Goal: Information Seeking & Learning: Compare options

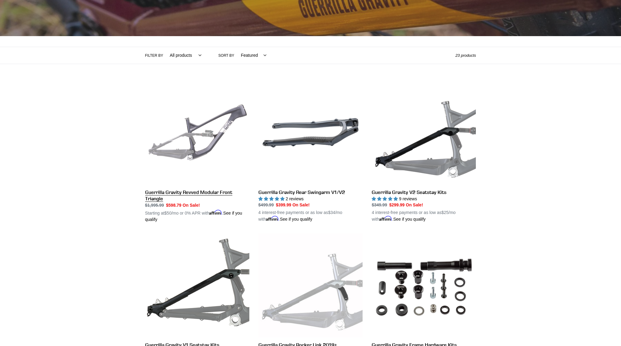
scroll to position [124, 0]
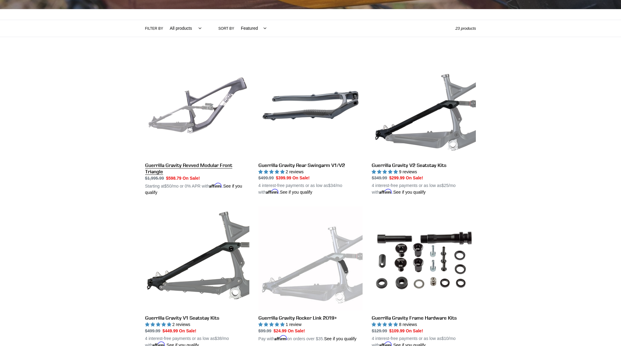
click at [221, 164] on link "Guerrilla Gravity Revved Modular Front Triangle" at bounding box center [197, 125] width 104 height 142
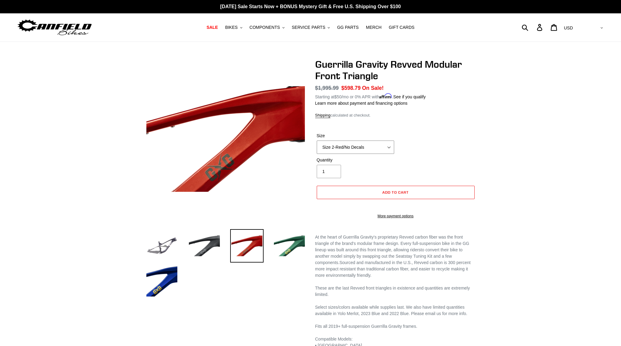
click at [317, 141] on select "Size 2-Gloss Black/No Decals Size 2-Black/Red Decals Size 2-Black/Silver Decals…" at bounding box center [355, 147] width 77 height 13
select select "Size 3-LTD Blue/No Decals"
click option "Size 3-LTD Blue/No Decals" at bounding box center [0, 0] width 0 height 0
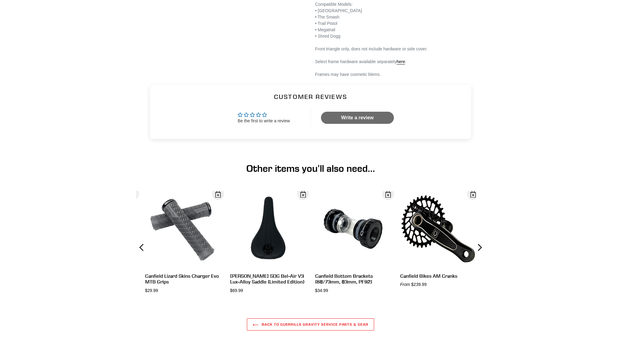
scroll to position [341, 0]
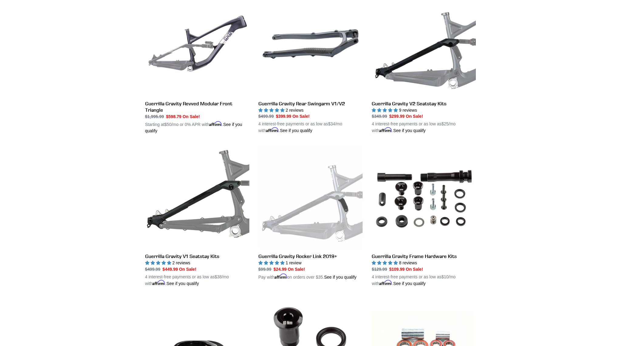
scroll to position [155, 0]
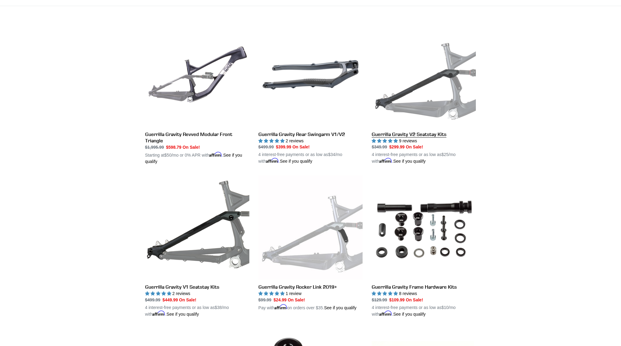
click at [444, 135] on link "Guerrilla Gravity V2 Seatstay Kits" at bounding box center [424, 94] width 104 height 142
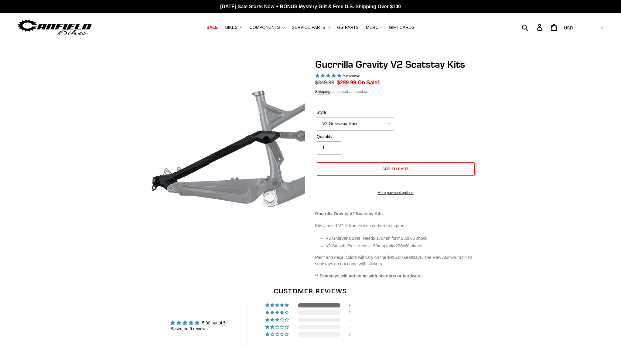
click at [317, 117] on select "V2 Gnarvana V2 Gnarvana Raw V2 Smash V2 Smash Raw" at bounding box center [355, 123] width 77 height 13
select select "highest-rating"
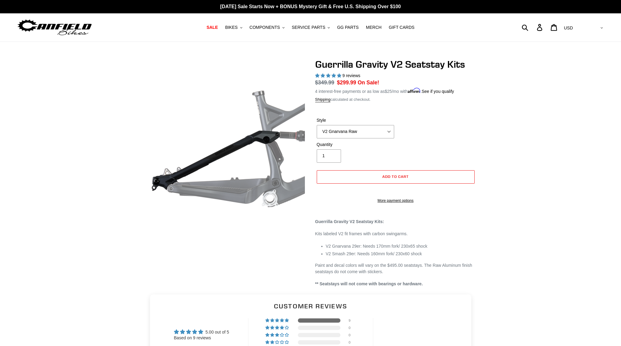
click at [516, 145] on div "Guerrilla Gravity V2 Seatstay Kits 9 reviews Regular price $349.99 Sale price $…" at bounding box center [310, 173] width 621 height 229
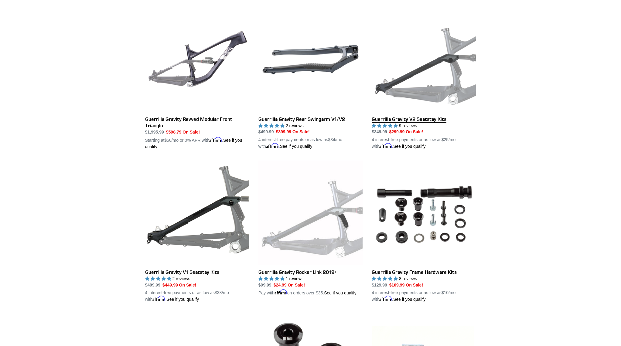
scroll to position [186, 0]
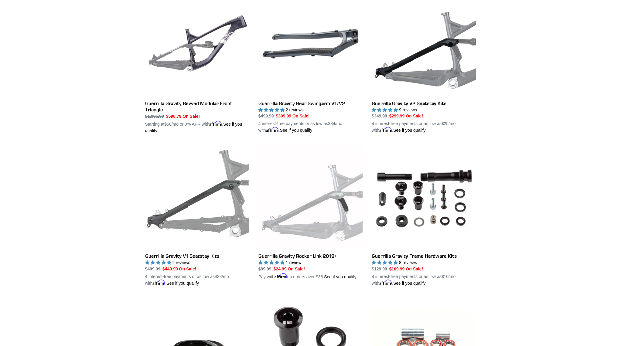
click at [181, 216] on link "Guerrilla Gravity V1 Seatstay Kits" at bounding box center [197, 216] width 104 height 142
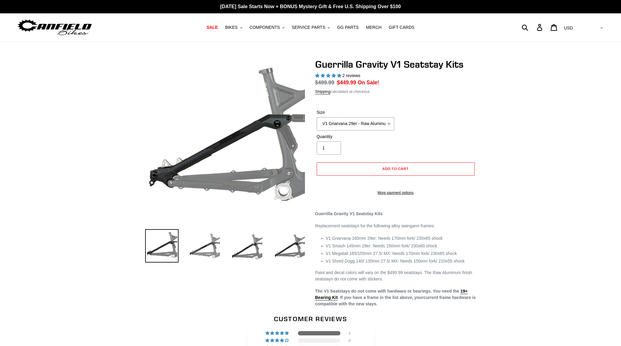
select select "highest-rating"
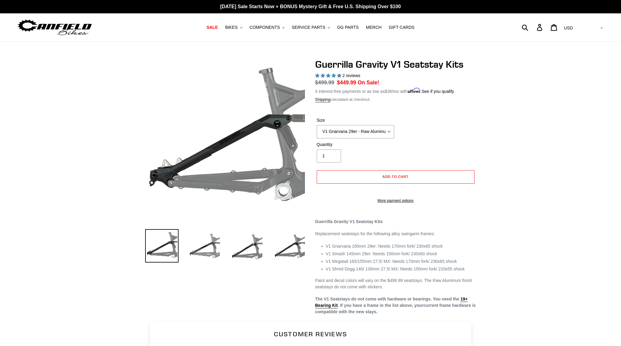
drag, startPoint x: 0, startPoint y: 0, endPoint x: 537, endPoint y: 137, distance: 554.7
click at [537, 137] on div "Previous slide" at bounding box center [310, 187] width 621 height 257
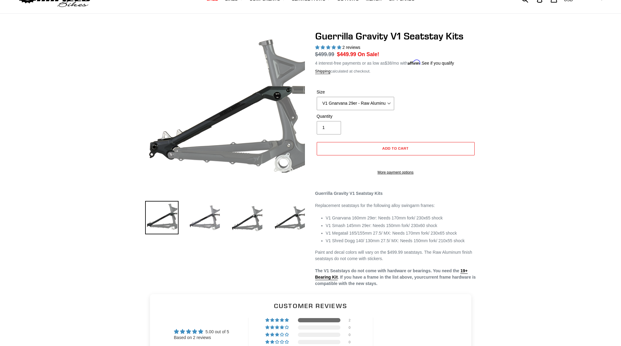
scroll to position [31, 0]
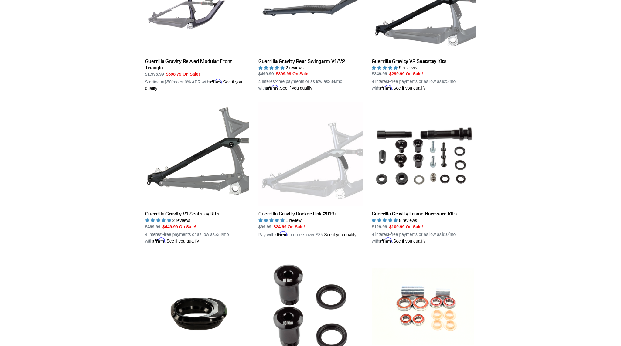
scroll to position [151, 0]
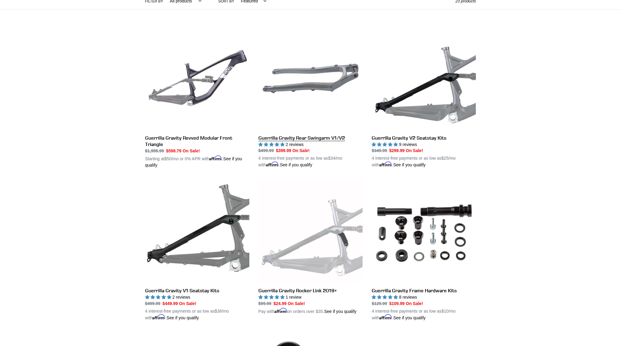
click at [333, 85] on link "Guerrilla Gravity Rear Swingarm V1/V2" at bounding box center [310, 97] width 104 height 142
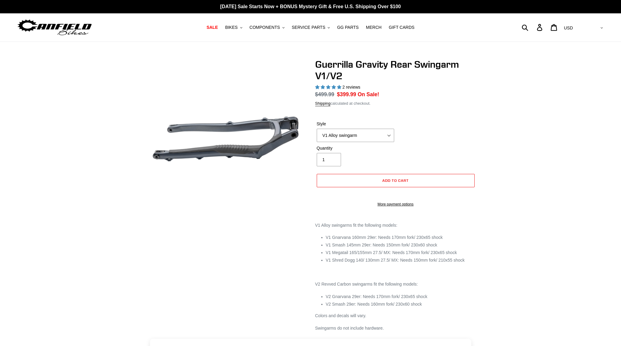
select select "highest-rating"
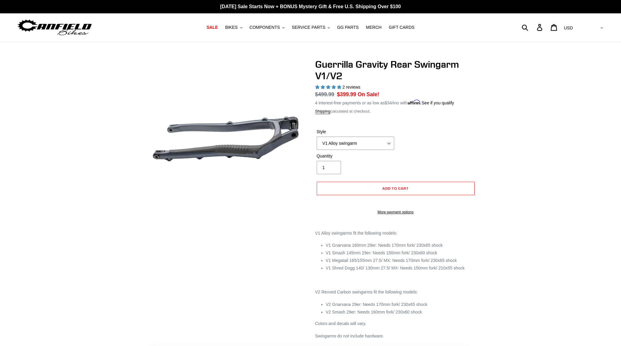
click at [378, 133] on label "Style" at bounding box center [355, 132] width 77 height 6
click at [378, 137] on select "V1 Alloy swingarm V2 Revved Carbon swingarm" at bounding box center [355, 143] width 77 height 13
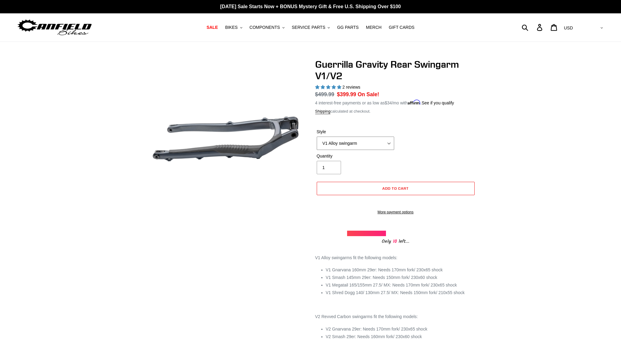
click at [317, 137] on select "V1 Alloy swingarm V2 Revved Carbon swingarm" at bounding box center [355, 143] width 77 height 13
select select "V2 Revved Carbon swingarm"
click option "V2 Revved Carbon swingarm" at bounding box center [0, 0] width 0 height 0
click at [532, 162] on div "Guerrilla Gravity Rear Swingarm V1/V2 2 reviews Regular price $799.99 Sale pric…" at bounding box center [310, 211] width 621 height 305
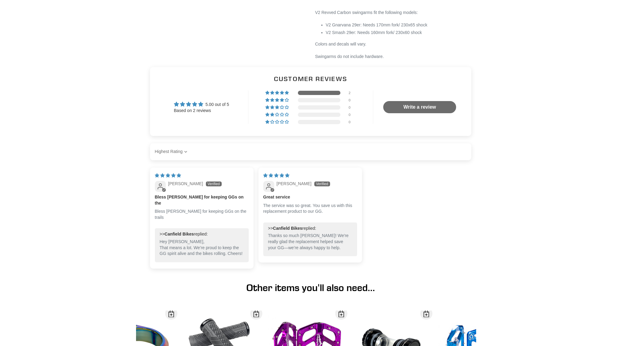
scroll to position [310, 0]
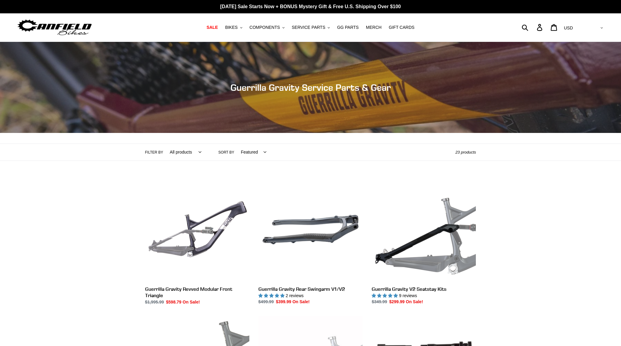
scroll to position [151, 0]
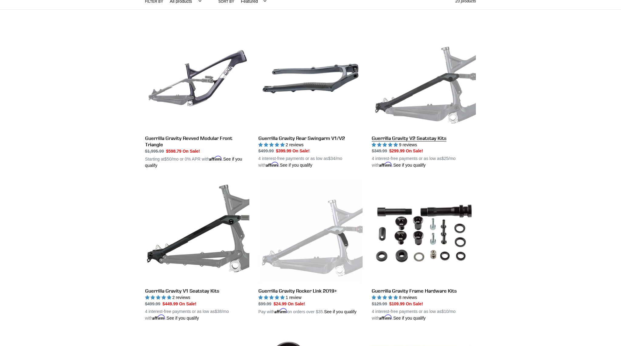
click at [429, 139] on link "Guerrilla Gravity V2 Seatstay Kits" at bounding box center [424, 97] width 104 height 142
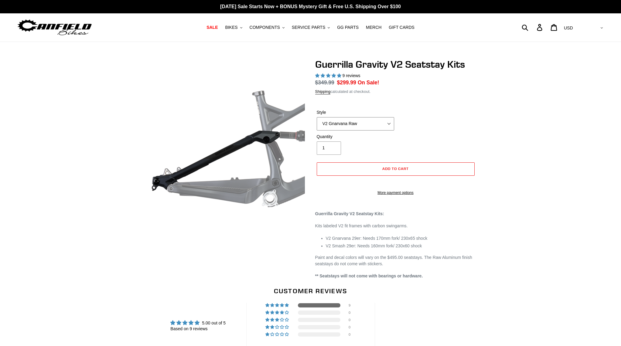
click at [317, 117] on select "V2 Gnarvana V2 Gnarvana Raw V2 Smash V2 Smash Raw" at bounding box center [355, 123] width 77 height 13
select select "highest-rating"
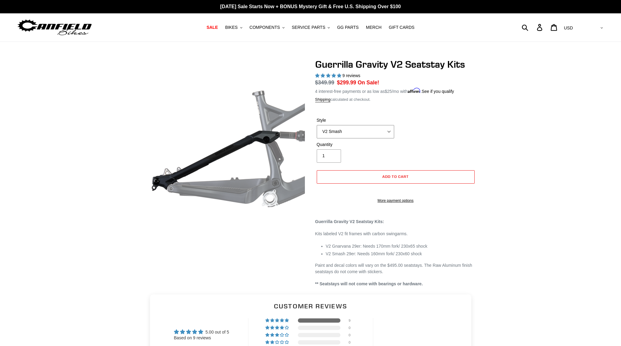
click option "V2 Smash" at bounding box center [0, 0] width 0 height 0
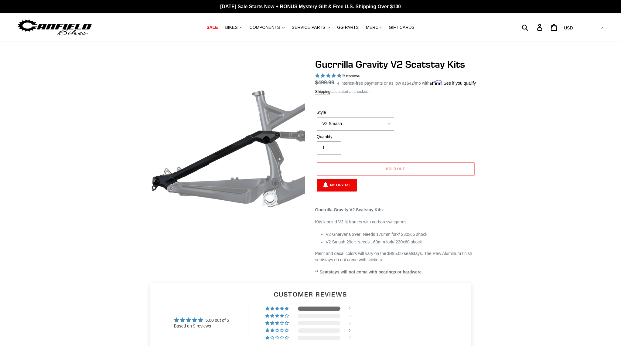
click at [317, 117] on select "V2 Gnarvana V2 Gnarvana Raw V2 Smash V2 Smash Raw" at bounding box center [355, 123] width 77 height 13
click option "V2 Smash Raw" at bounding box center [0, 0] width 0 height 0
click at [317, 117] on select "V2 Gnarvana V2 Gnarvana Raw V2 Smash V2 Smash Raw" at bounding box center [355, 123] width 77 height 13
click option "V2 Gnarvana" at bounding box center [0, 0] width 0 height 0
click at [317, 117] on select "V2 Gnarvana V2 Gnarvana Raw V2 Smash V2 Smash Raw" at bounding box center [355, 123] width 77 height 13
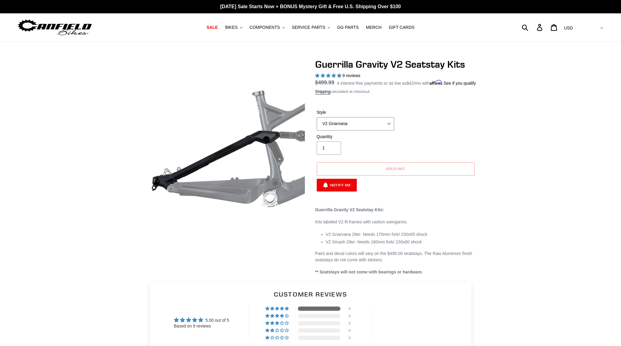
select select "V2 Gnarvana Raw"
click option "V2 Gnarvana Raw" at bounding box center [0, 0] width 0 height 0
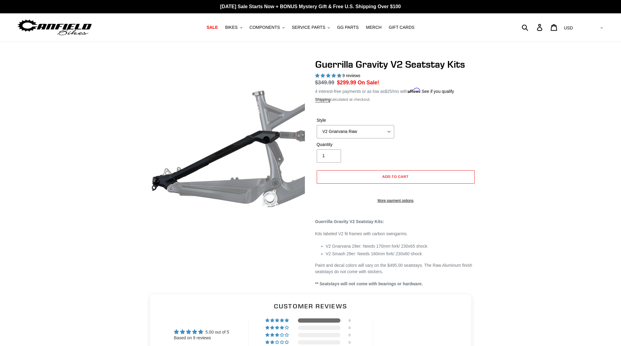
click at [520, 143] on div "Guerrilla Gravity V2 Seatstay Kits 9 reviews Regular price $349.99 Sale price $…" at bounding box center [310, 173] width 621 height 229
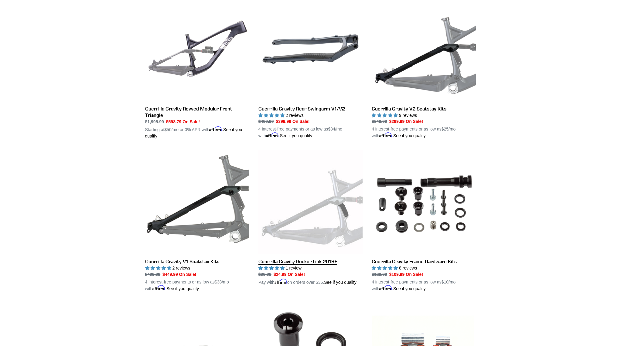
scroll to position [213, 0]
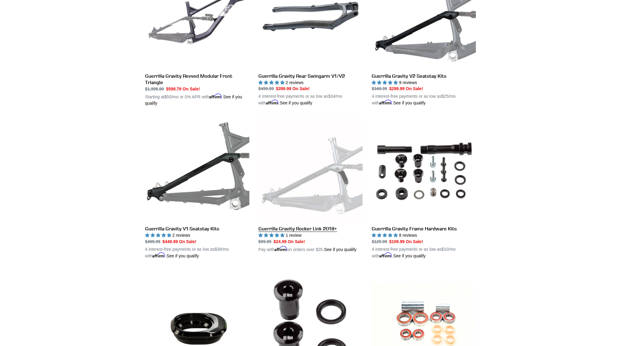
click at [324, 229] on link "Guerrilla Gravity Rocker Link 2019+" at bounding box center [310, 185] width 104 height 136
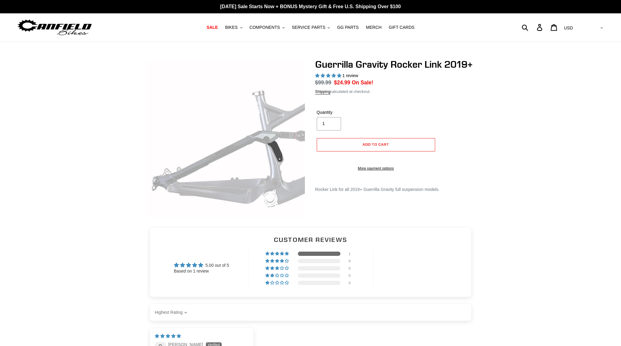
select select "highest-rating"
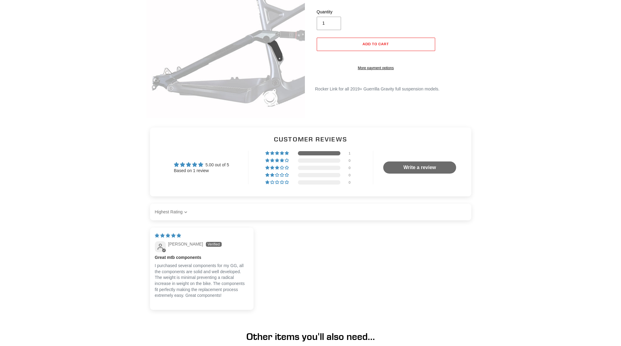
scroll to position [124, 0]
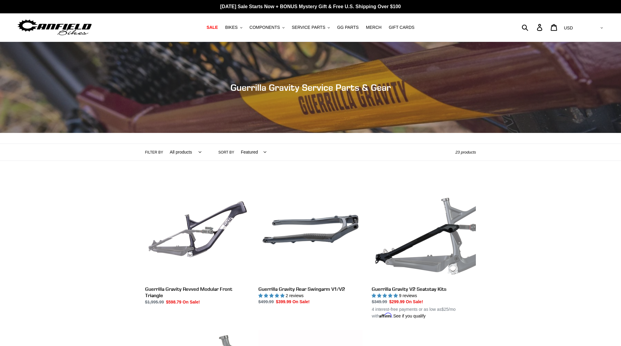
scroll to position [182, 0]
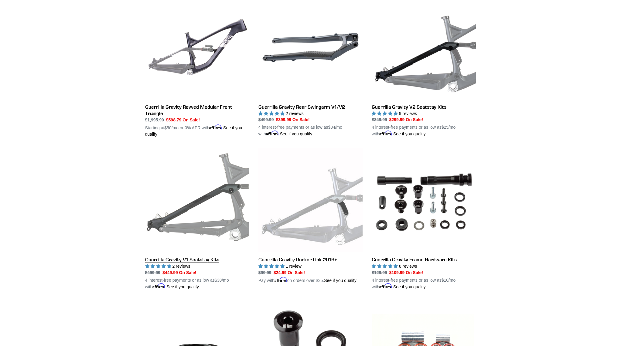
click at [204, 203] on link "Guerrilla Gravity V1 Seatstay Kits" at bounding box center [197, 219] width 104 height 142
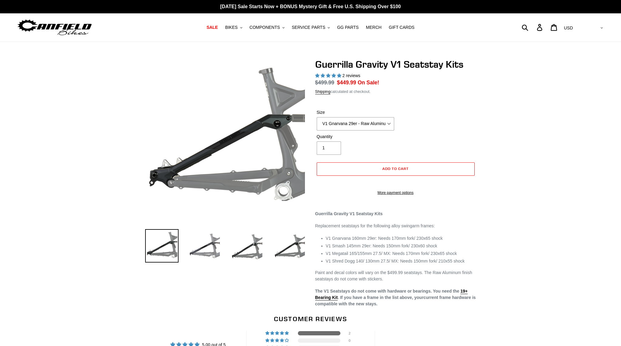
select select "highest-rating"
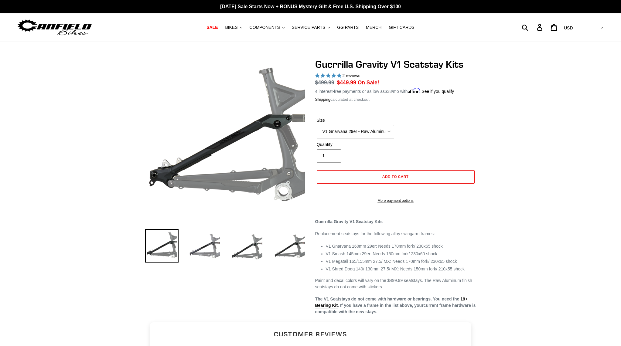
click at [317, 125] on select "V1 Gnarvana 29er V1 Gnarvana 29er - Raw Aluminum V1 Megatail 27.5/ MX - Raw Alu…" at bounding box center [355, 131] width 77 height 13
click at [520, 125] on div "Previous slide" at bounding box center [310, 187] width 621 height 257
click at [317, 125] on select "V1 Gnarvana 29er V1 Gnarvana 29er - Raw Aluminum V1 Megatail 27.5/ MX - Raw Alu…" at bounding box center [355, 131] width 77 height 13
click at [507, 111] on div "Previous slide" at bounding box center [310, 187] width 621 height 257
click at [524, 120] on div "Previous slide" at bounding box center [310, 187] width 621 height 257
